Goal: Task Accomplishment & Management: Use online tool/utility

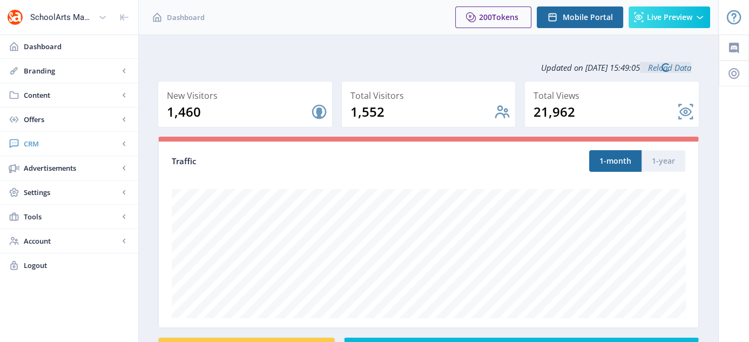
click at [37, 136] on link "CRM" at bounding box center [69, 144] width 138 height 24
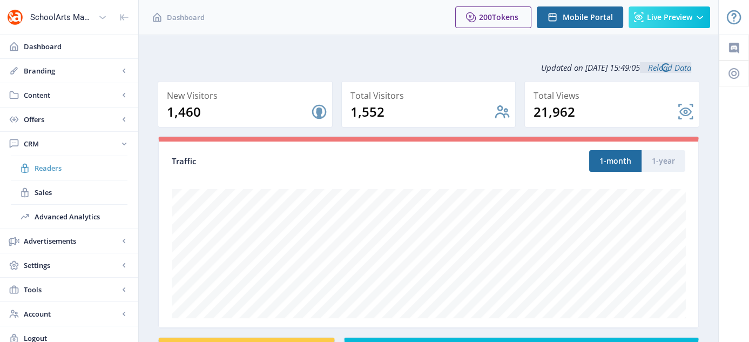
click at [60, 166] on span "Readers" at bounding box center [81, 167] width 93 height 11
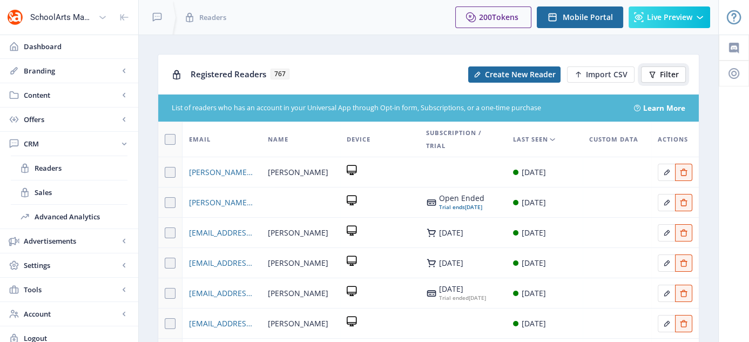
click at [657, 79] on button "Filter" at bounding box center [663, 74] width 45 height 16
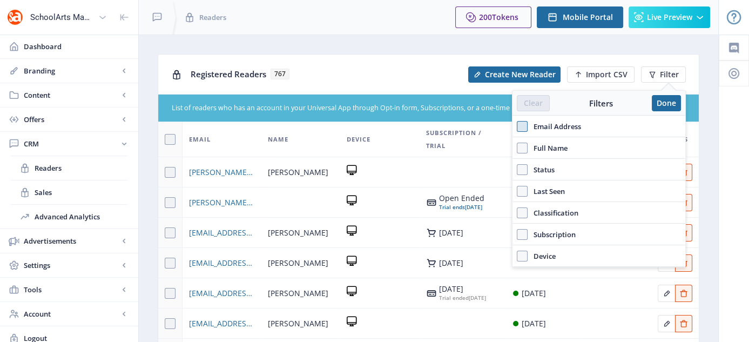
click at [522, 124] on span at bounding box center [522, 126] width 11 height 11
click at [517, 126] on input "Email Address" at bounding box center [517, 126] width 1 height 1
checkbox input "true"
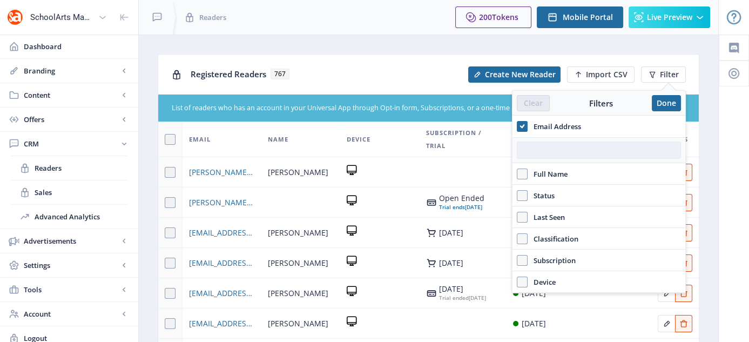
click at [545, 146] on input "text" at bounding box center [599, 149] width 164 height 17
paste input "ouwendie@vschsd.org"
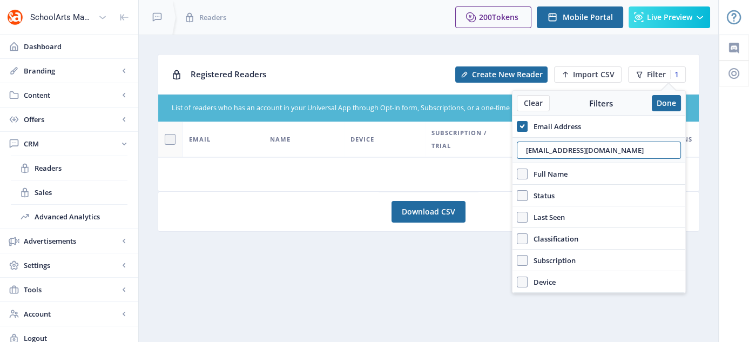
type input "ouwendie@vschsd.org"
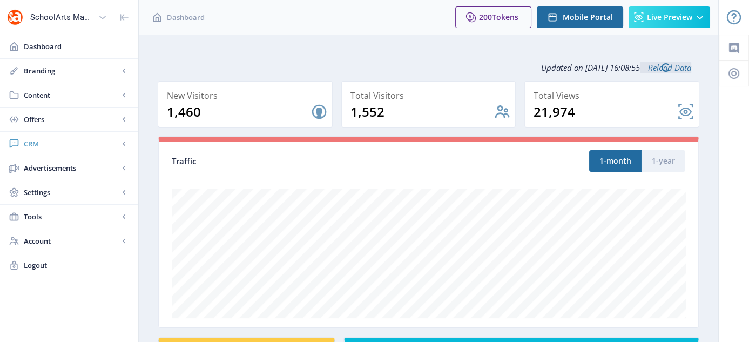
click at [29, 136] on link "CRM" at bounding box center [69, 144] width 138 height 24
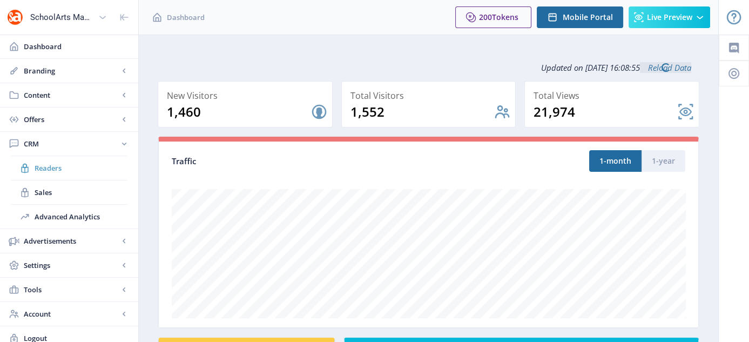
click at [46, 168] on span "Readers" at bounding box center [81, 167] width 93 height 11
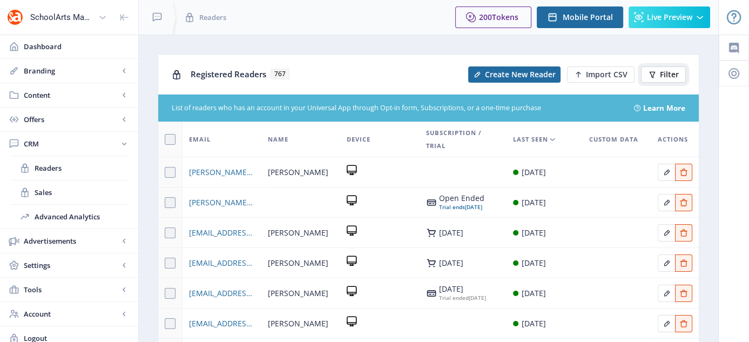
click at [674, 76] on span "Filter" at bounding box center [669, 74] width 19 height 9
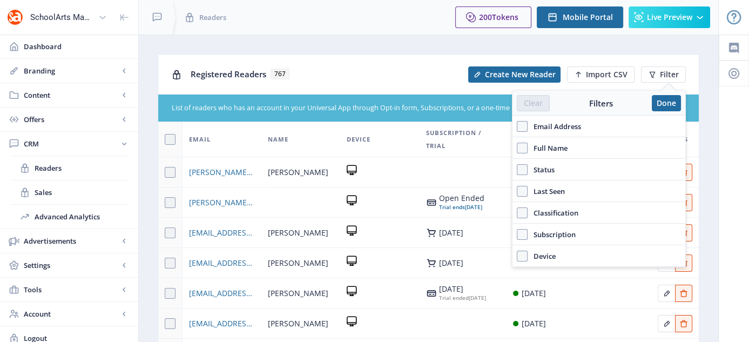
click at [529, 123] on span "Email Address" at bounding box center [553, 126] width 53 height 13
click at [517, 126] on input "Email Address" at bounding box center [517, 126] width 1 height 1
checkbox input "true"
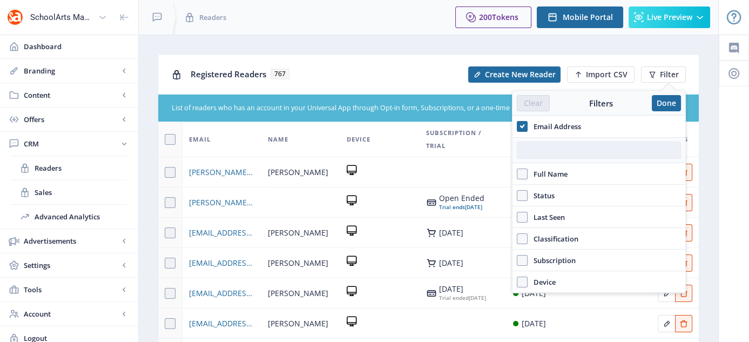
click at [557, 148] on input "text" at bounding box center [599, 149] width 164 height 17
paste input "efraiberg@csh.k12.ny.us"
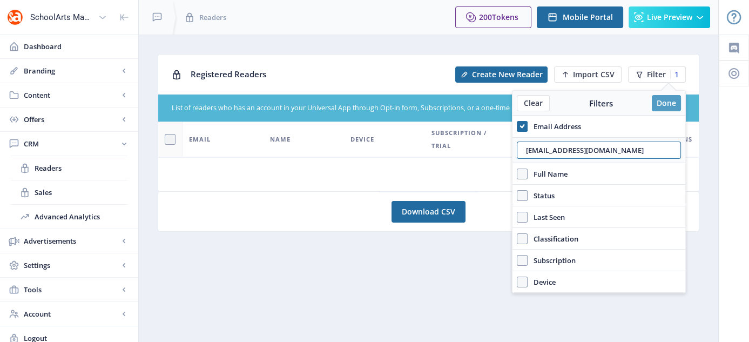
type input "efraiberg@csh.k12.ny.us"
click at [662, 108] on button "Done" at bounding box center [665, 103] width 29 height 16
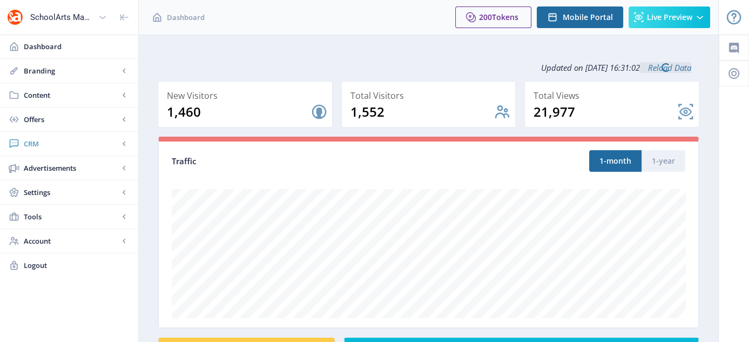
click at [35, 144] on span "CRM" at bounding box center [71, 143] width 95 height 11
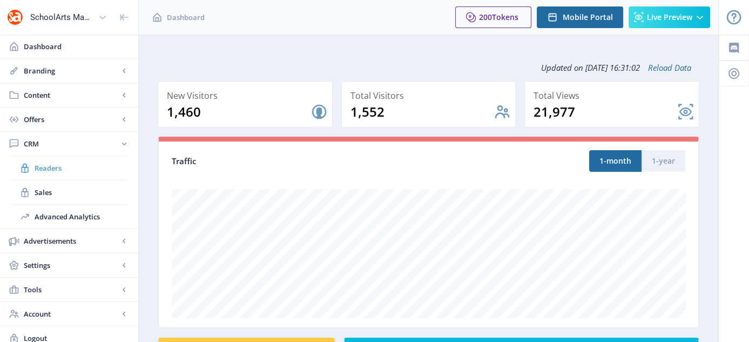
click at [60, 171] on span "Readers" at bounding box center [81, 167] width 93 height 11
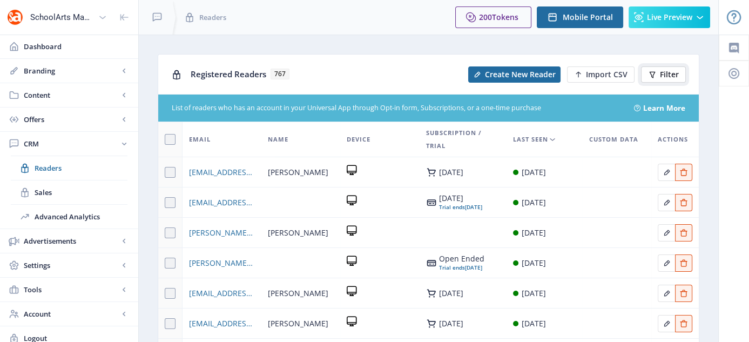
click at [667, 74] on span "Filter" at bounding box center [669, 74] width 19 height 9
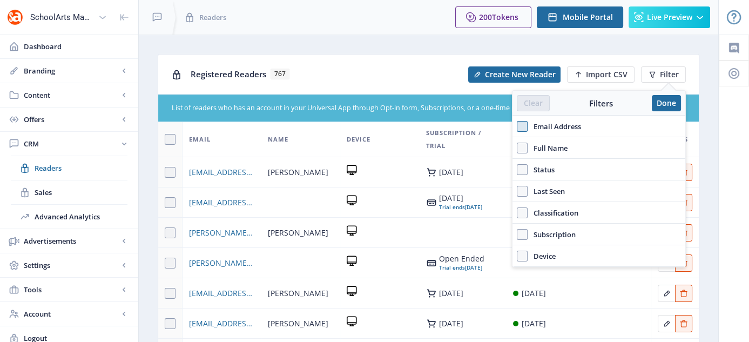
click at [521, 124] on span at bounding box center [522, 126] width 11 height 11
click at [517, 126] on input "Email Address" at bounding box center [517, 126] width 1 height 1
checkbox input "true"
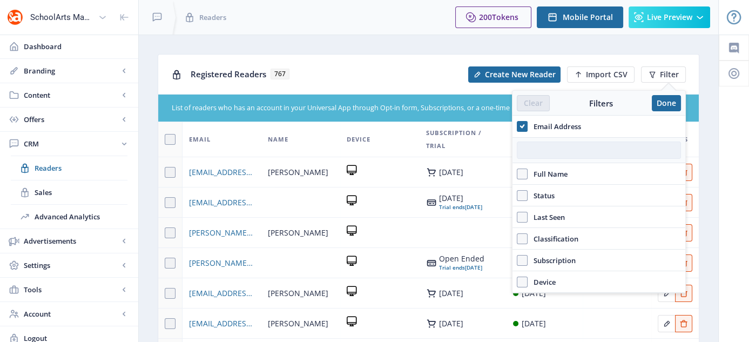
click at [538, 146] on input "text" at bounding box center [599, 149] width 164 height 17
paste input "deeramey29@yahoo.com"
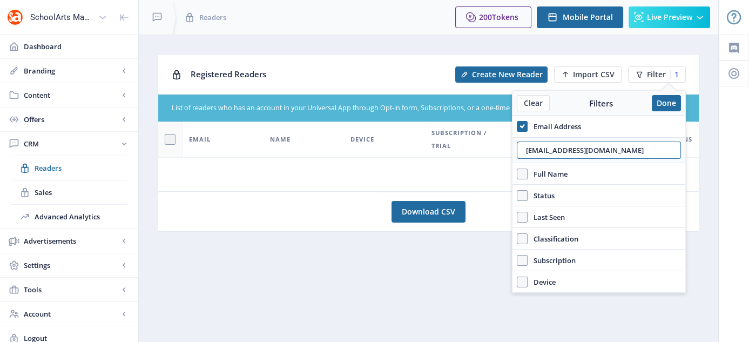
drag, startPoint x: 618, startPoint y: 150, endPoint x: 500, endPoint y: 193, distance: 125.3
click at [500, 193] on nb-layout "SchoolArts Magazine Dashboard Branding App Appearance Brand Brief Pages SEO Web…" at bounding box center [374, 175] width 749 height 350
type input "deeramey29@yahoo.com"
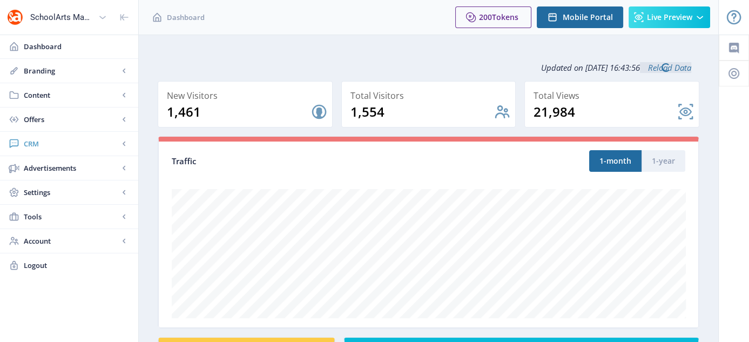
click at [30, 138] on span "CRM" at bounding box center [71, 143] width 95 height 11
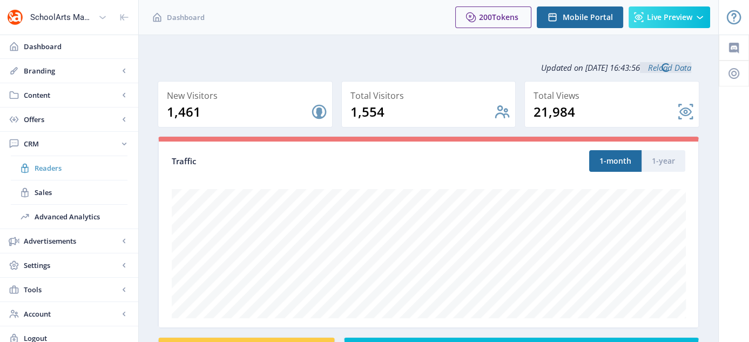
click at [65, 162] on span "Readers" at bounding box center [81, 167] width 93 height 11
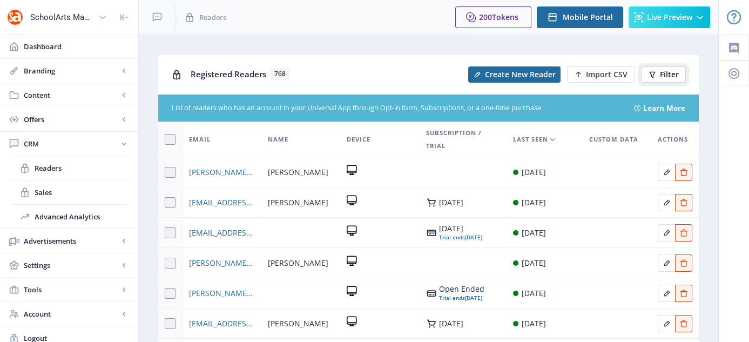
click at [670, 77] on span "Filter" at bounding box center [669, 74] width 19 height 9
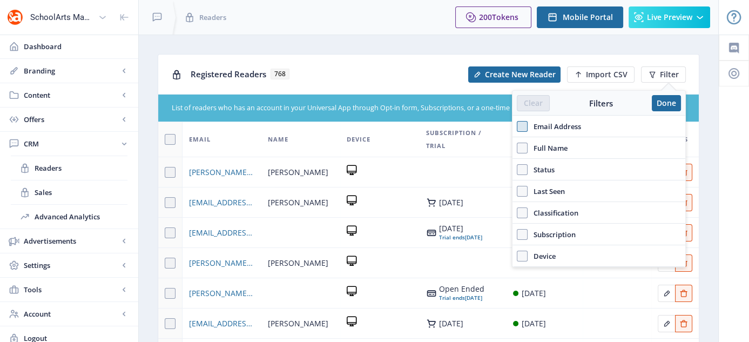
click at [521, 126] on span at bounding box center [522, 126] width 11 height 11
click at [517, 126] on input "Email Address" at bounding box center [517, 126] width 1 height 1
checkbox input "true"
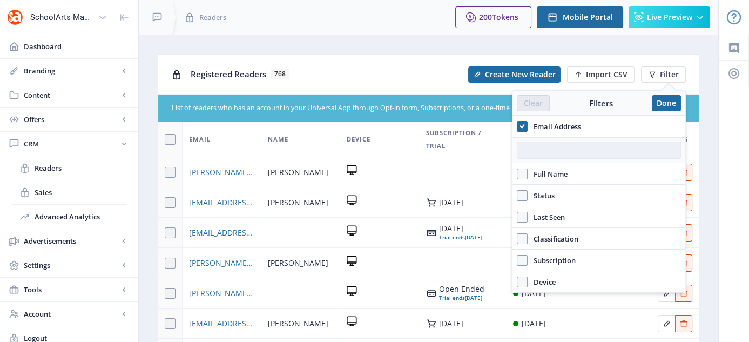
click at [587, 157] on input "text" at bounding box center [599, 149] width 164 height 17
paste input "jcumming@sted.esu7.org"
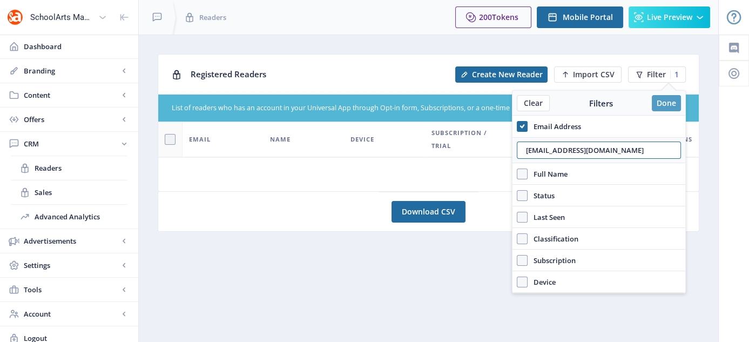
type input "jcumming@sted.esu7.org"
click at [665, 98] on button "Done" at bounding box center [665, 103] width 29 height 16
